Goal: Information Seeking & Learning: Learn about a topic

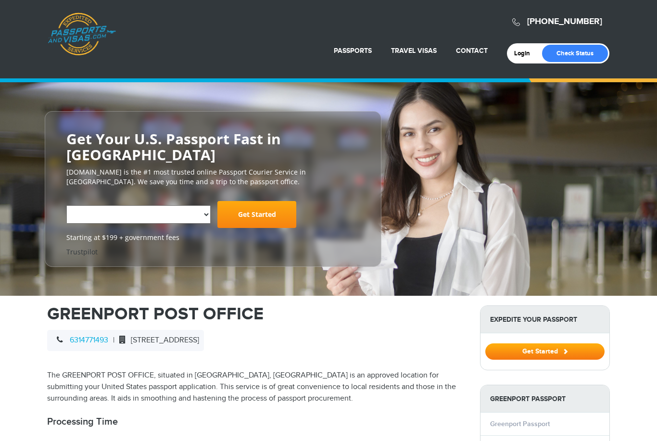
select select "**********"
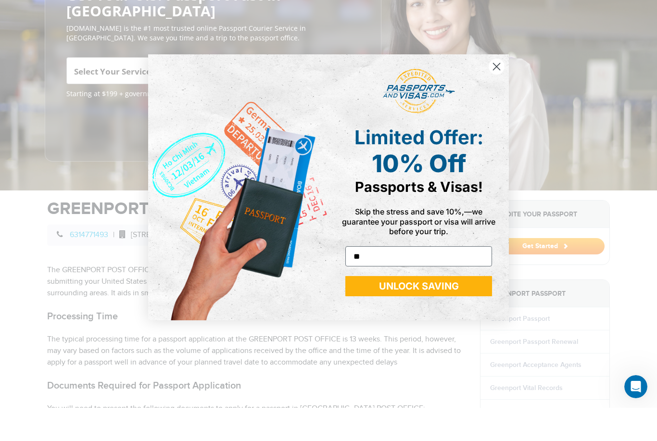
scroll to position [129, 0]
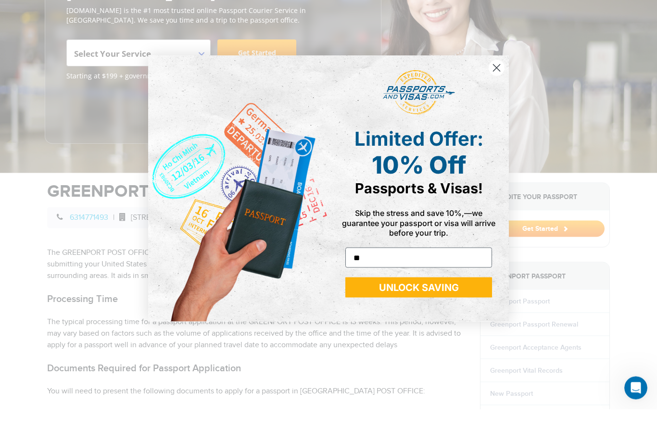
type input "**"
click at [413, 309] on button "UNLOCK SAVING" at bounding box center [418, 319] width 147 height 20
click at [428, 309] on button "UNLOCK SAVING" at bounding box center [418, 319] width 147 height 20
click at [493, 92] on circle "Close dialog" at bounding box center [496, 100] width 16 height 16
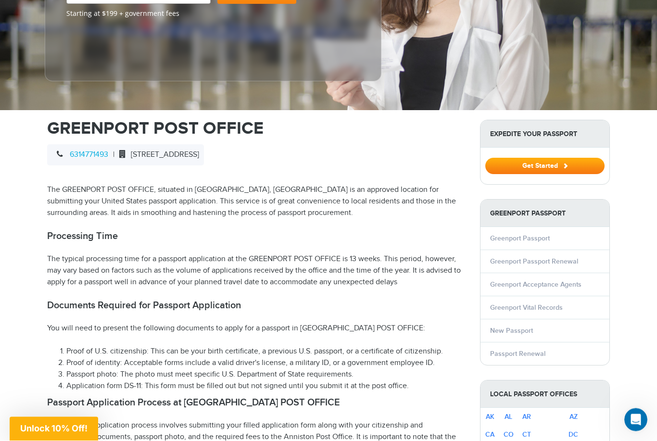
scroll to position [224, 0]
click at [521, 326] on link "New Passport" at bounding box center [511, 330] width 43 height 8
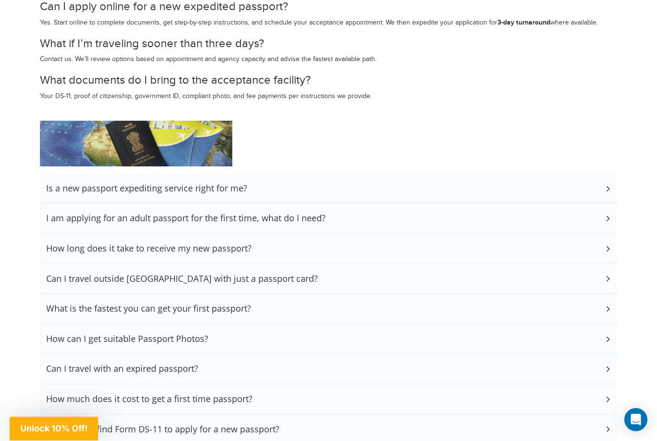
scroll to position [1898, 0]
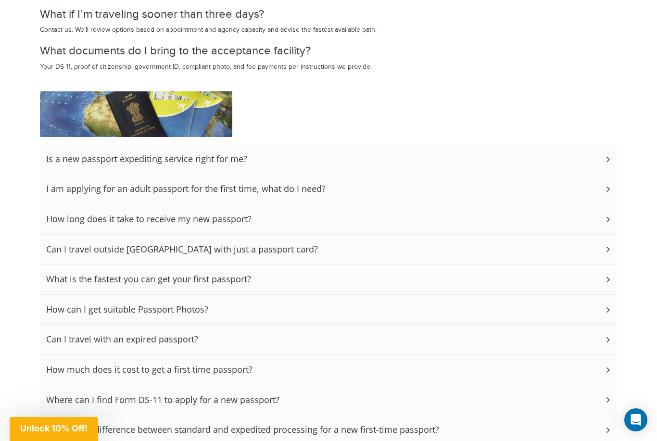
click at [587, 174] on div "I am applying for an adult passport for the first time, what do I need?" at bounding box center [328, 189] width 577 height 30
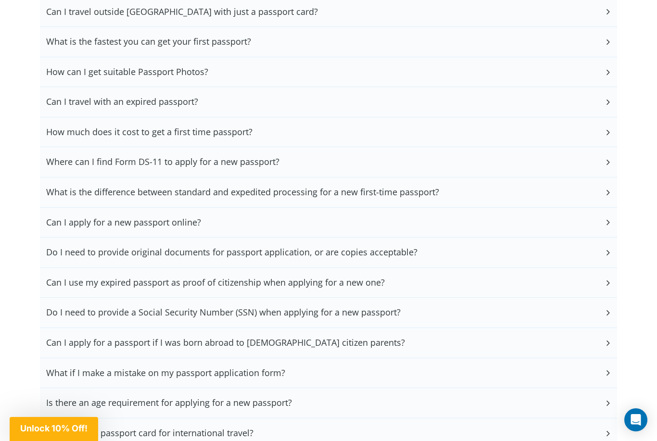
scroll to position [2214, 0]
click at [243, 127] on h3 "How much does it cost to get a first time passport?" at bounding box center [149, 132] width 206 height 11
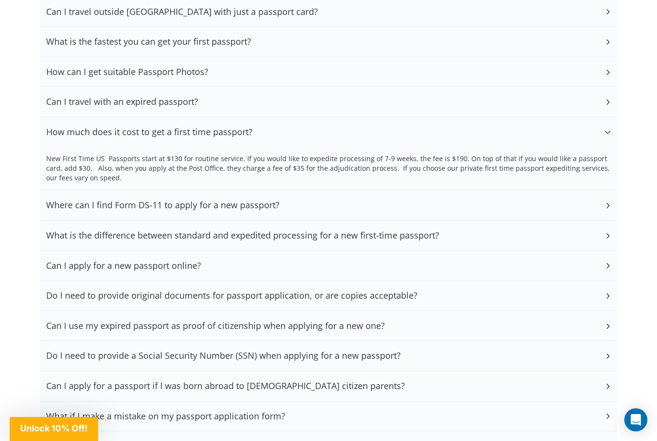
click at [230, 251] on div "Can I apply for a new passport online?" at bounding box center [328, 266] width 577 height 30
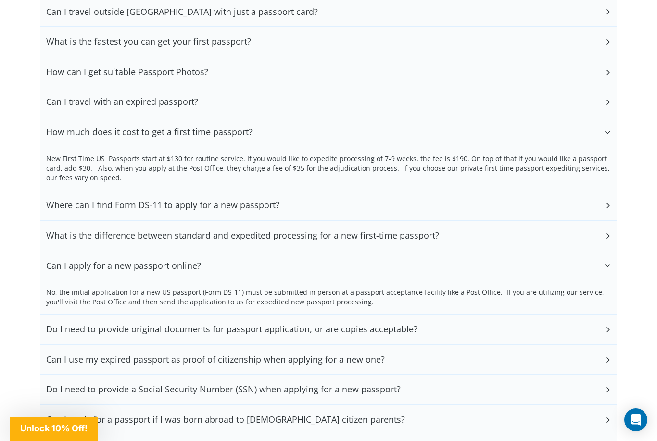
click at [256, 324] on h3 "Do I need to provide original documents for passport application, or are copies…" at bounding box center [231, 329] width 371 height 11
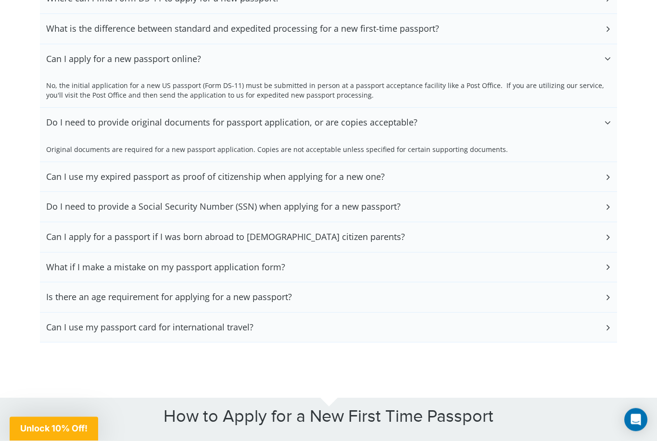
scroll to position [2422, 0]
